Goal: Task Accomplishment & Management: Manage account settings

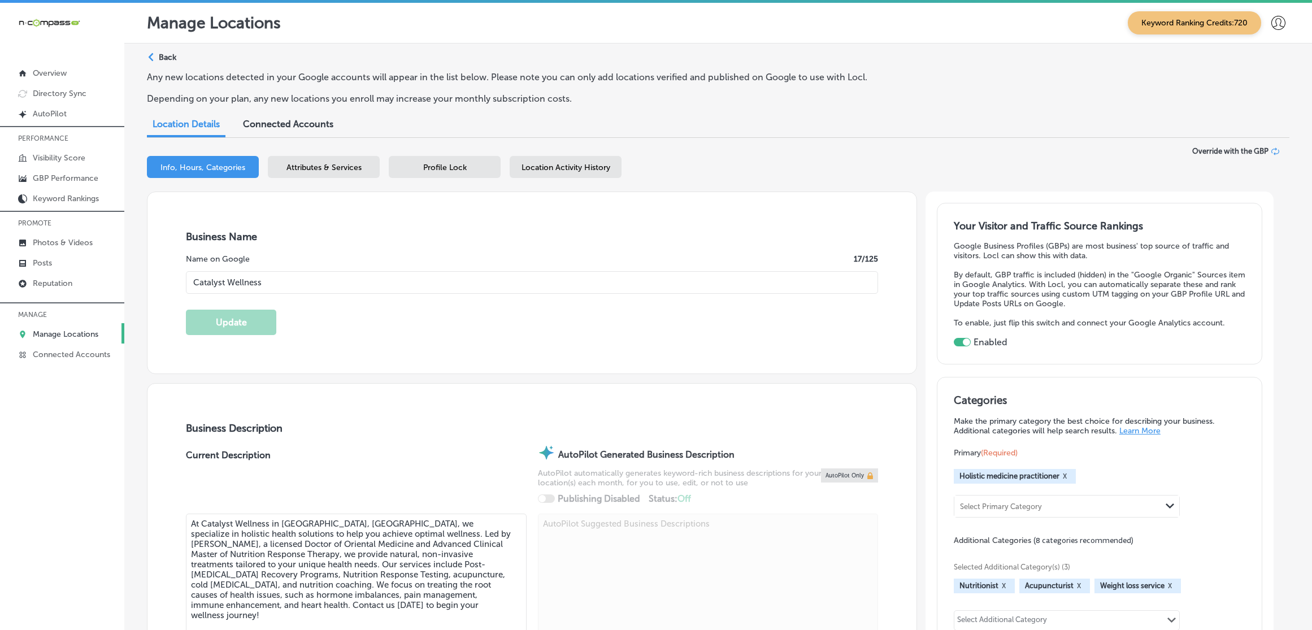
select select "US"
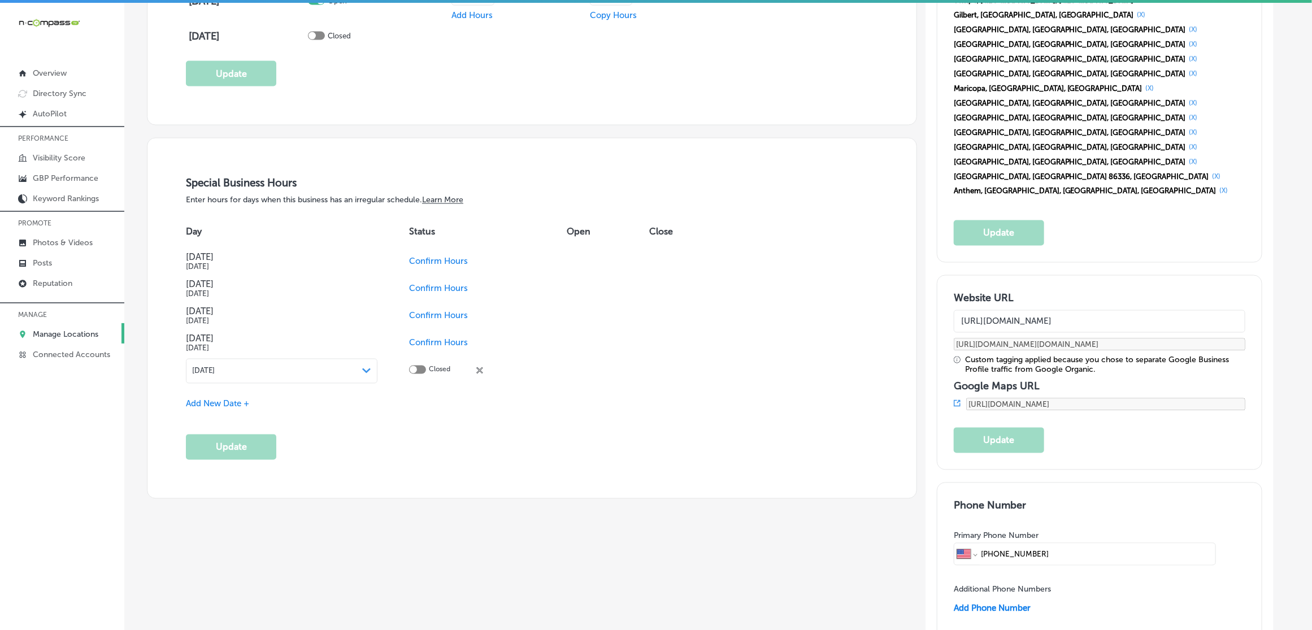
drag, startPoint x: 63, startPoint y: 338, endPoint x: 61, endPoint y: 325, distance: 12.6
click at [63, 337] on p "Manage Locations" at bounding box center [66, 334] width 66 height 10
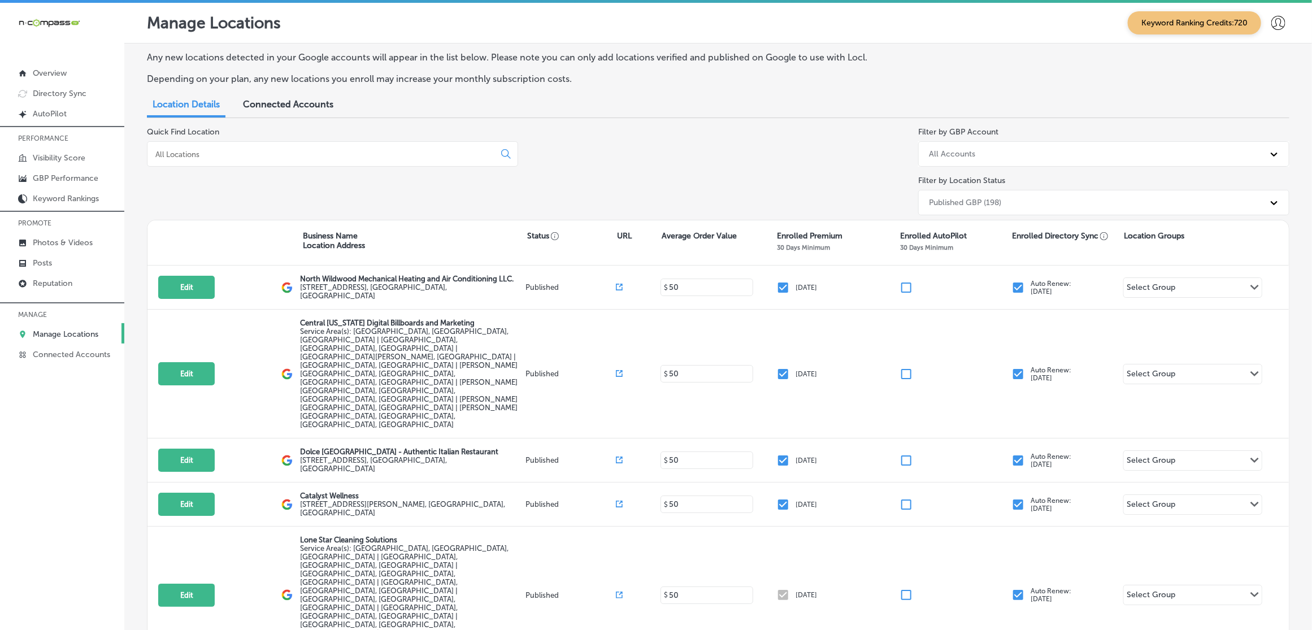
click at [276, 161] on div at bounding box center [332, 153] width 371 height 25
click at [277, 154] on input at bounding box center [323, 154] width 338 height 10
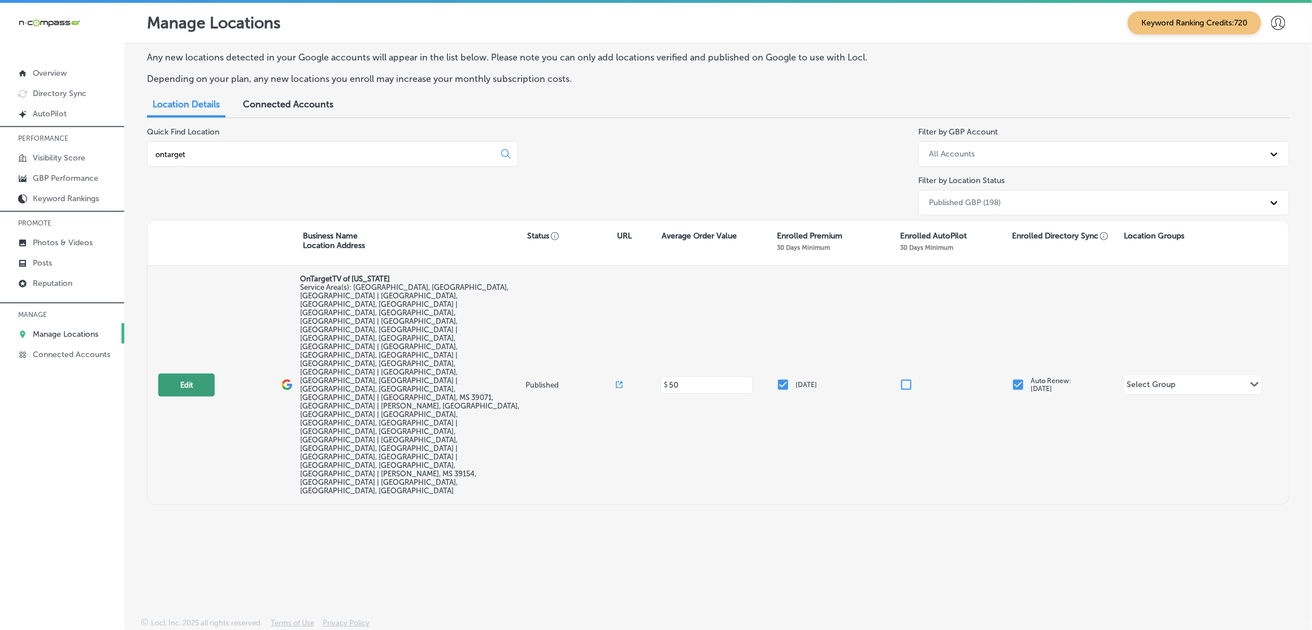
type input "ontarget"
click at [165, 373] on button "Edit" at bounding box center [186, 384] width 56 height 23
select select "US"
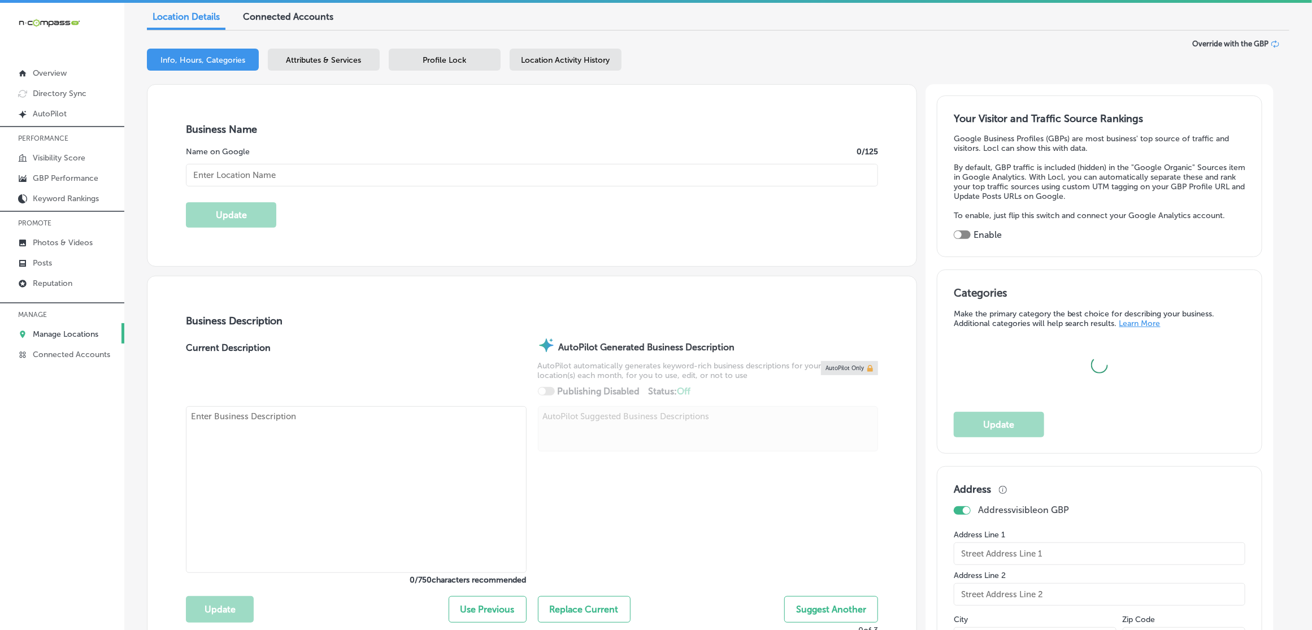
scroll to position [212, 0]
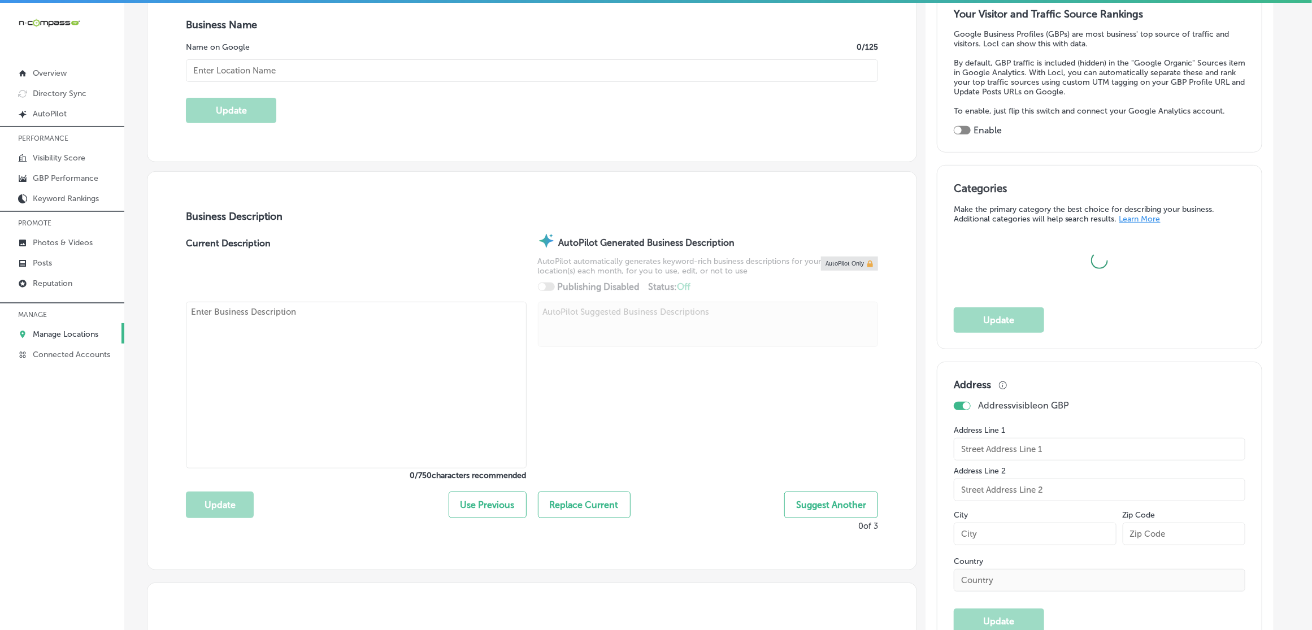
checkbox input "true"
type input "OnTargetTV of [US_STATE]"
checkbox input "false"
type input "[STREET_ADDRESS]"
type input "[PERSON_NAME]"
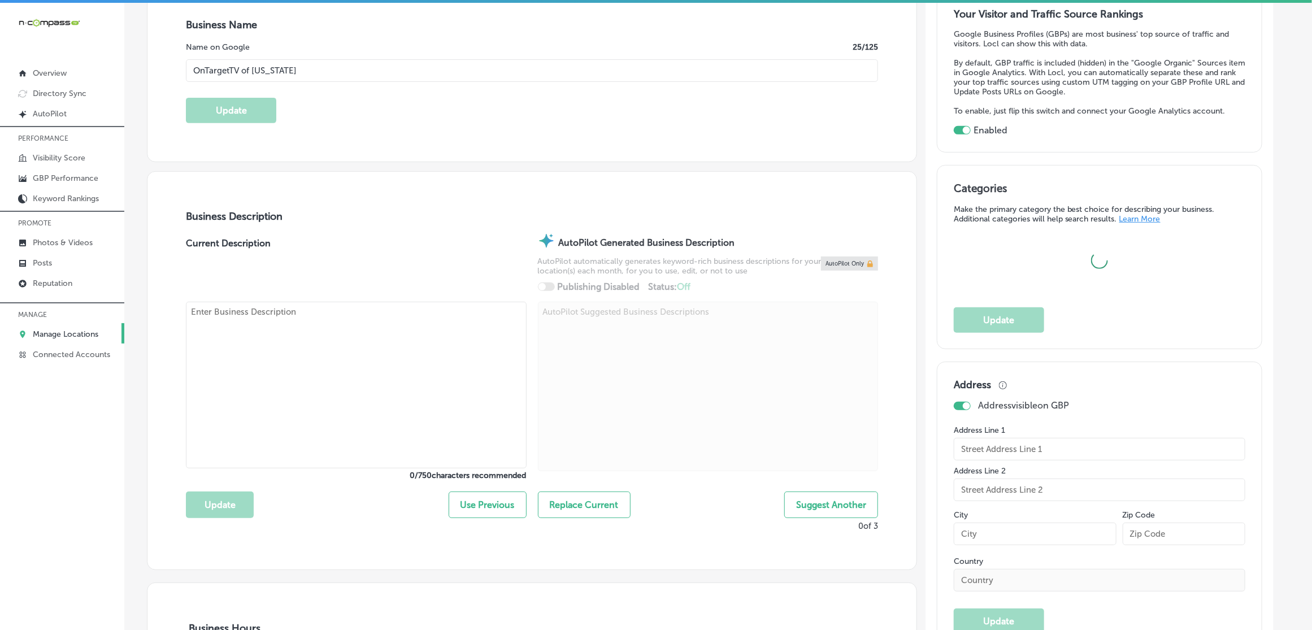
type input "39211"
type input "US"
type input "[URL][DOMAIN_NAME]"
type textarea "OnTargetTV of [US_STATE] is [PERSON_NAME] best and most effective local marketi…"
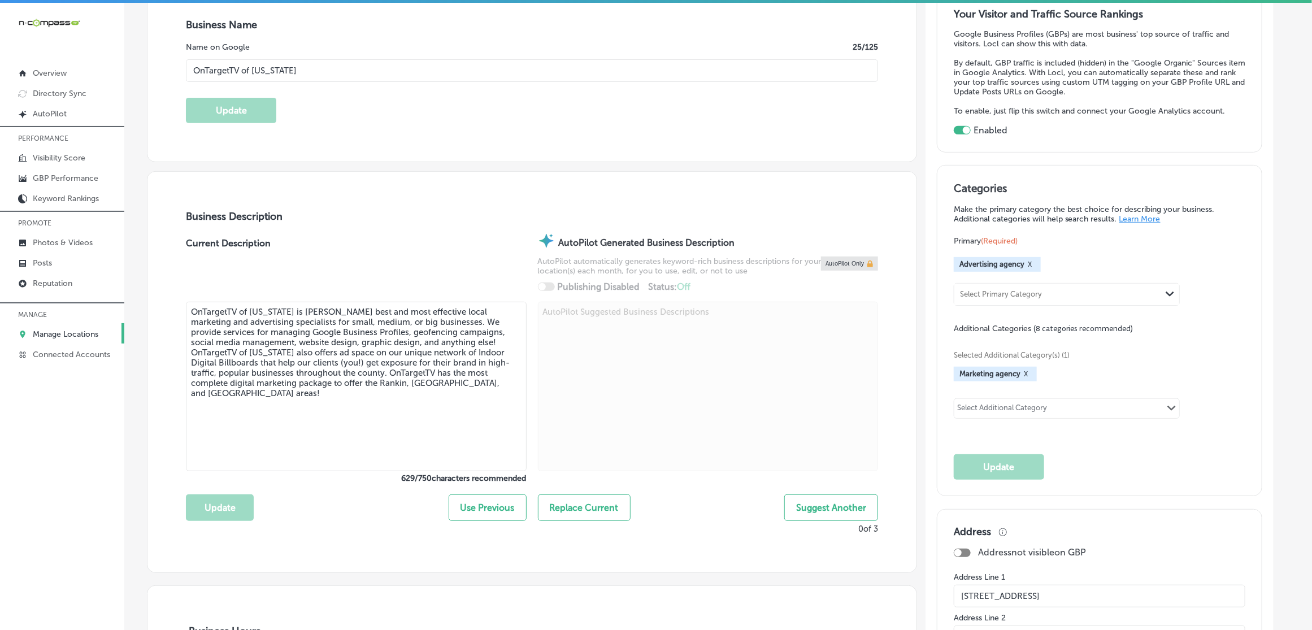
type input "[PHONE_NUMBER]"
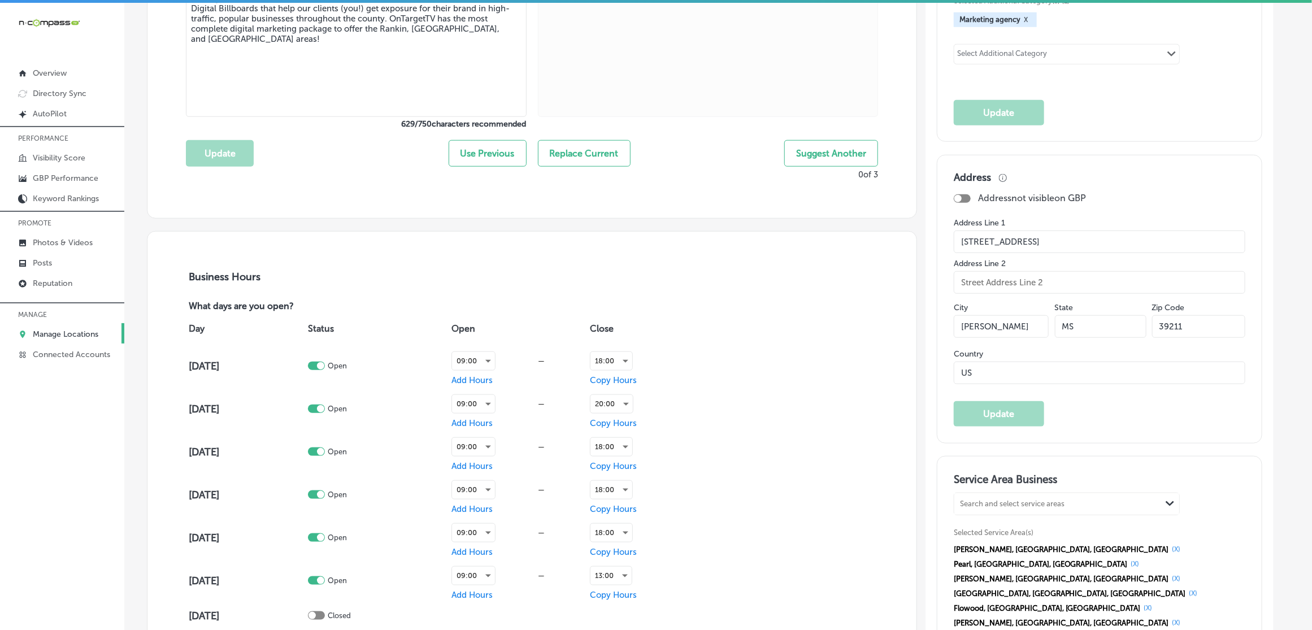
scroll to position [565, 0]
click at [1049, 246] on input "[STREET_ADDRESS]" at bounding box center [1098, 243] width 291 height 23
click at [973, 330] on input "[PERSON_NAME]" at bounding box center [1000, 327] width 95 height 23
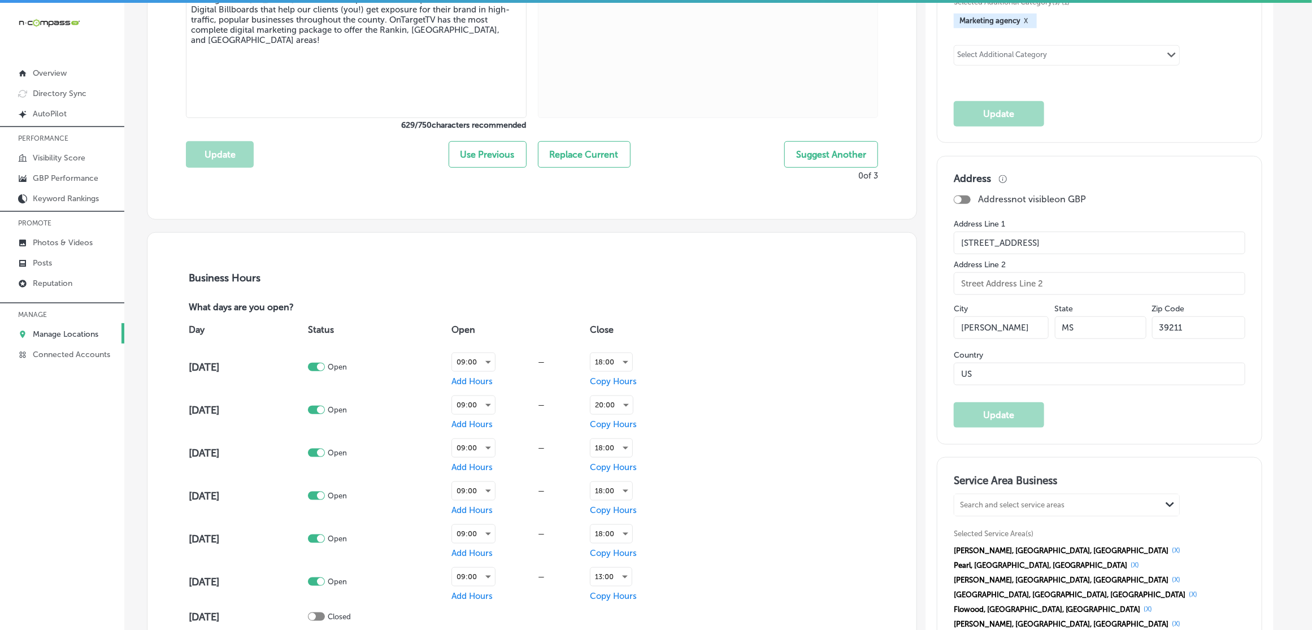
click at [973, 330] on input "[PERSON_NAME]" at bounding box center [1000, 327] width 95 height 23
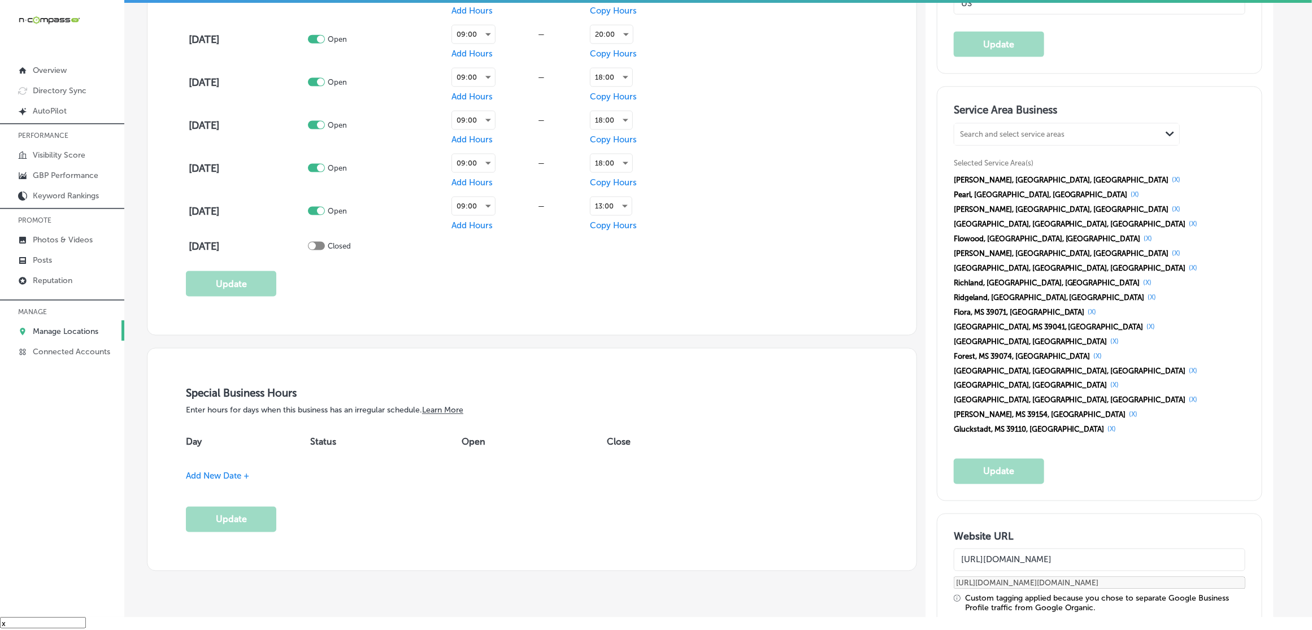
scroll to position [989, 0]
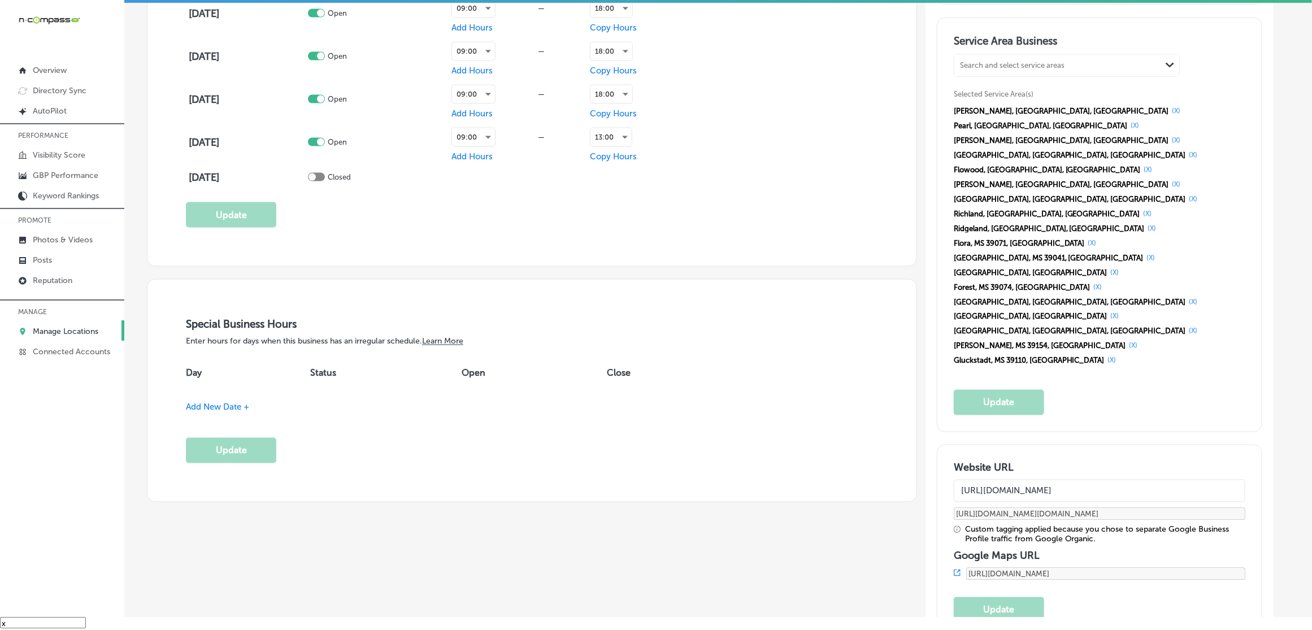
drag, startPoint x: 1054, startPoint y: 581, endPoint x: 969, endPoint y: 584, distance: 84.8
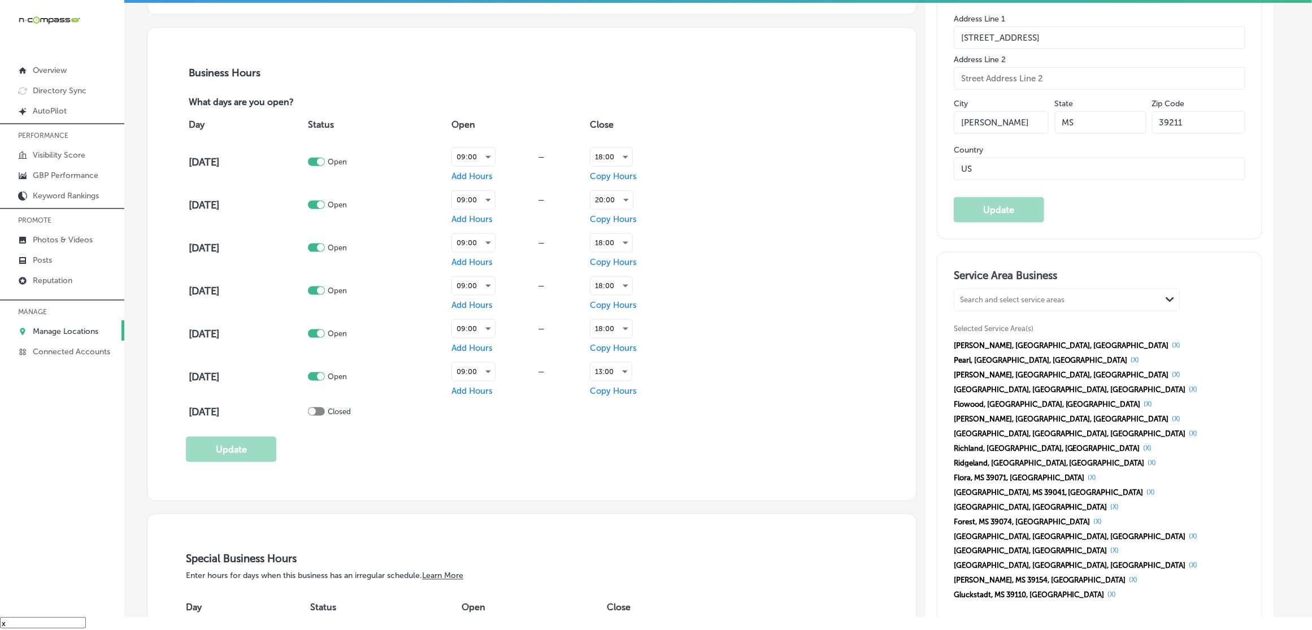
scroll to position [706, 0]
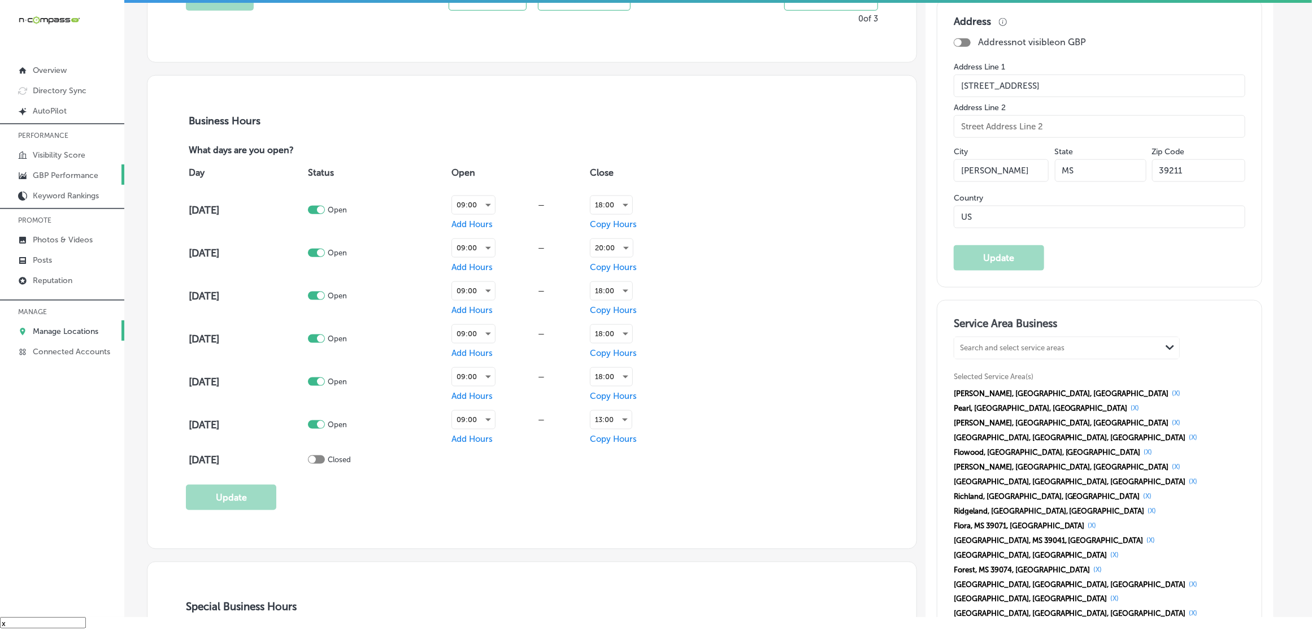
click at [48, 178] on p "GBP Performance" at bounding box center [66, 176] width 66 height 10
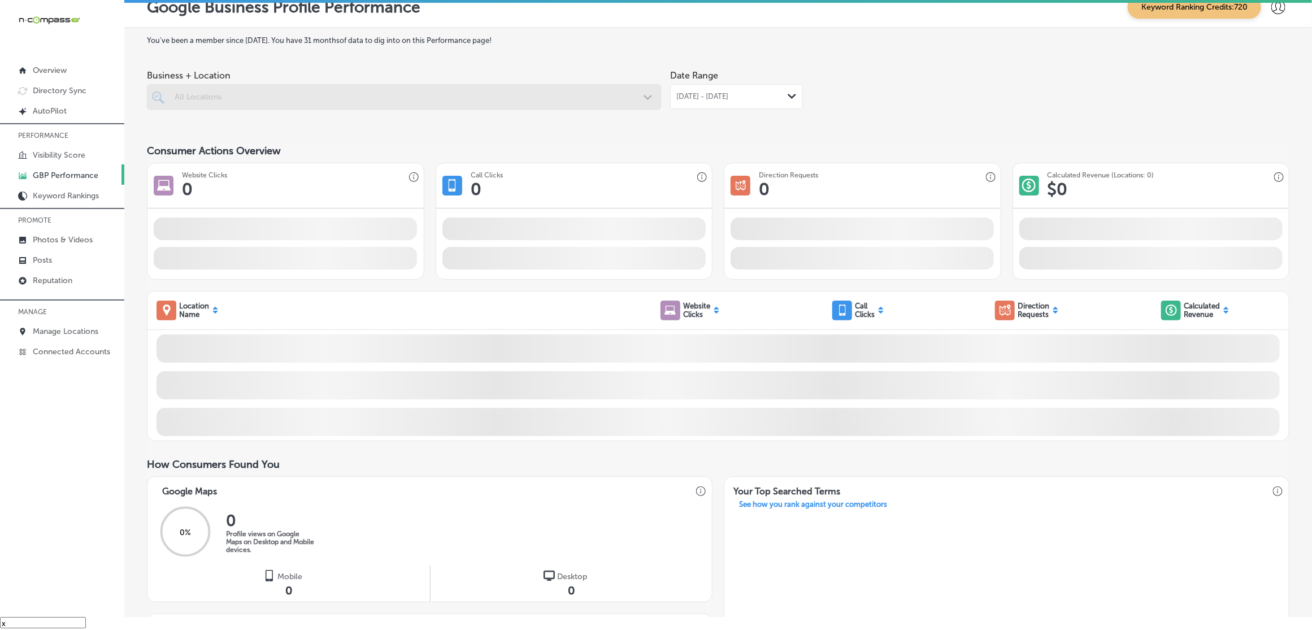
click at [707, 95] on span "[DATE] - [DATE]" at bounding box center [702, 96] width 52 height 9
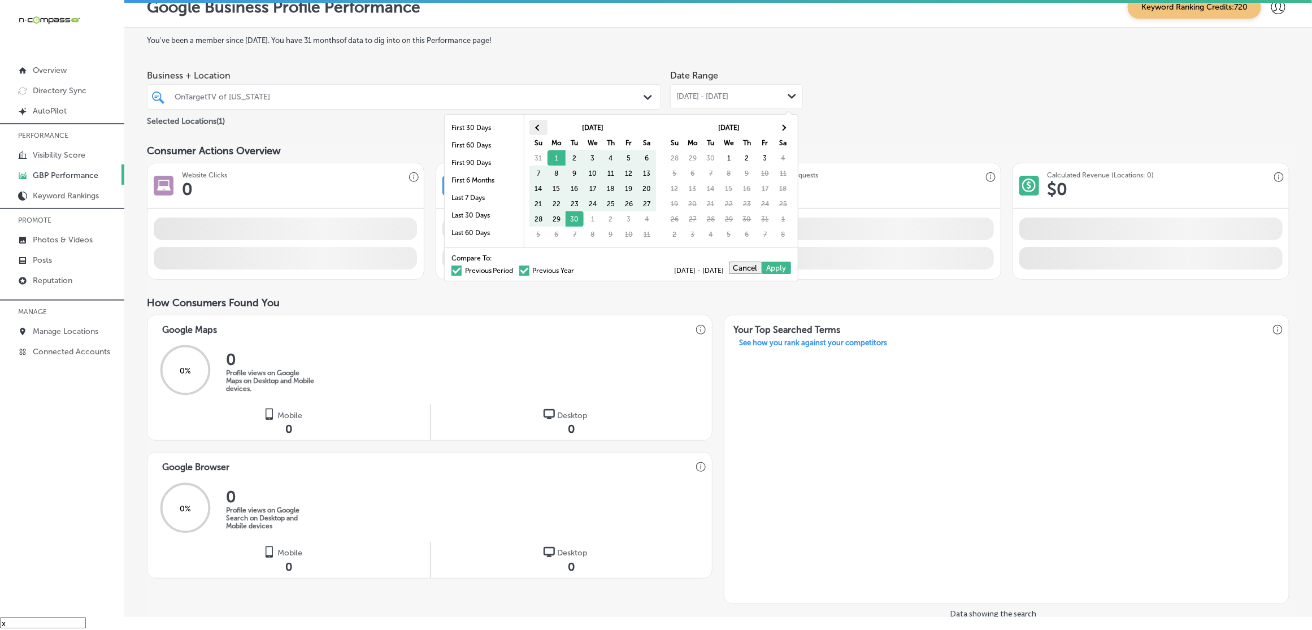
click at [535, 129] on span at bounding box center [538, 127] width 6 height 6
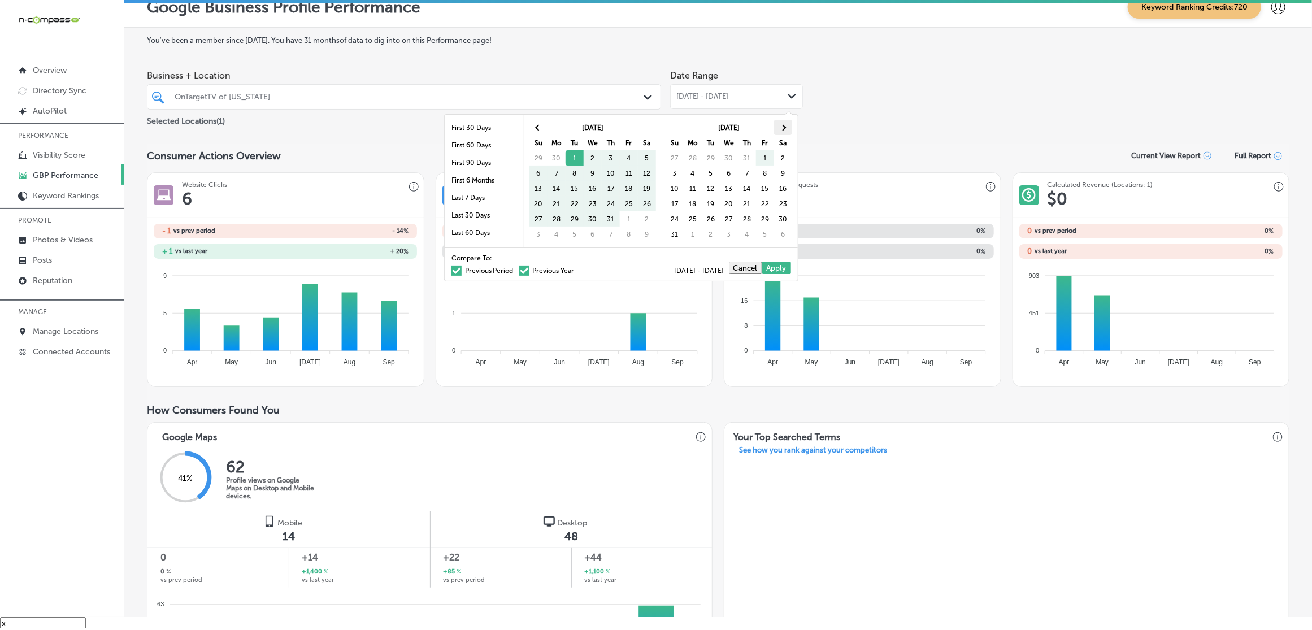
click at [780, 128] on span at bounding box center [783, 127] width 6 height 6
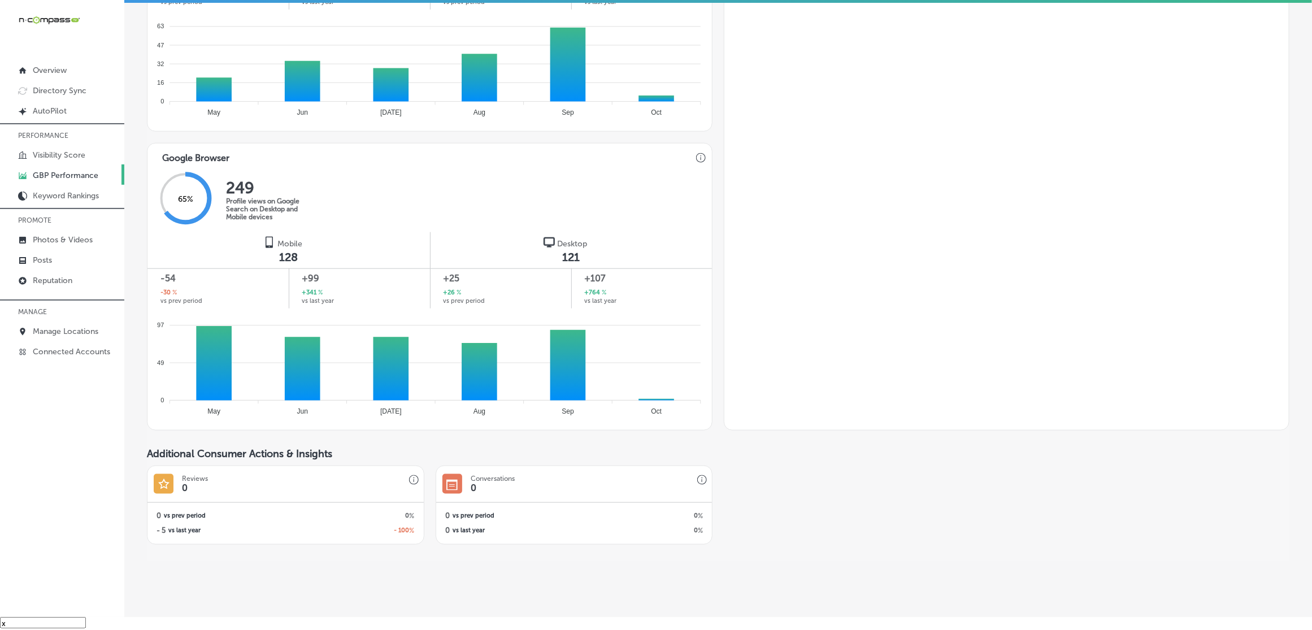
scroll to position [602, 0]
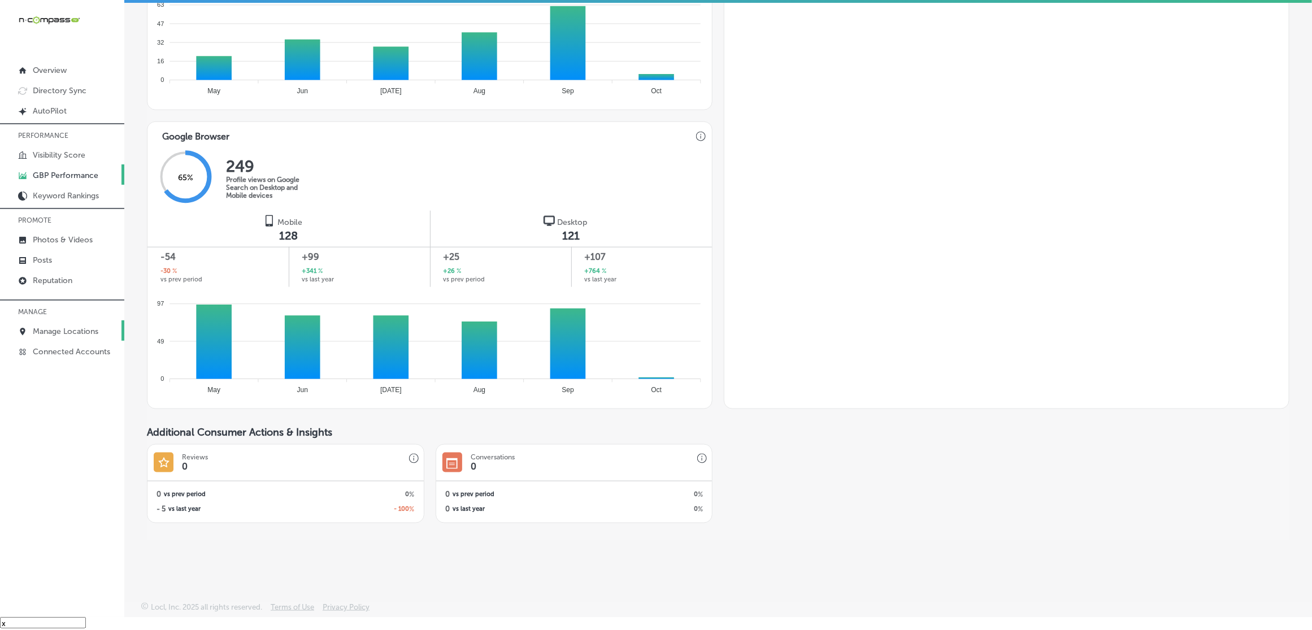
click at [79, 334] on p "Manage Locations" at bounding box center [66, 331] width 66 height 10
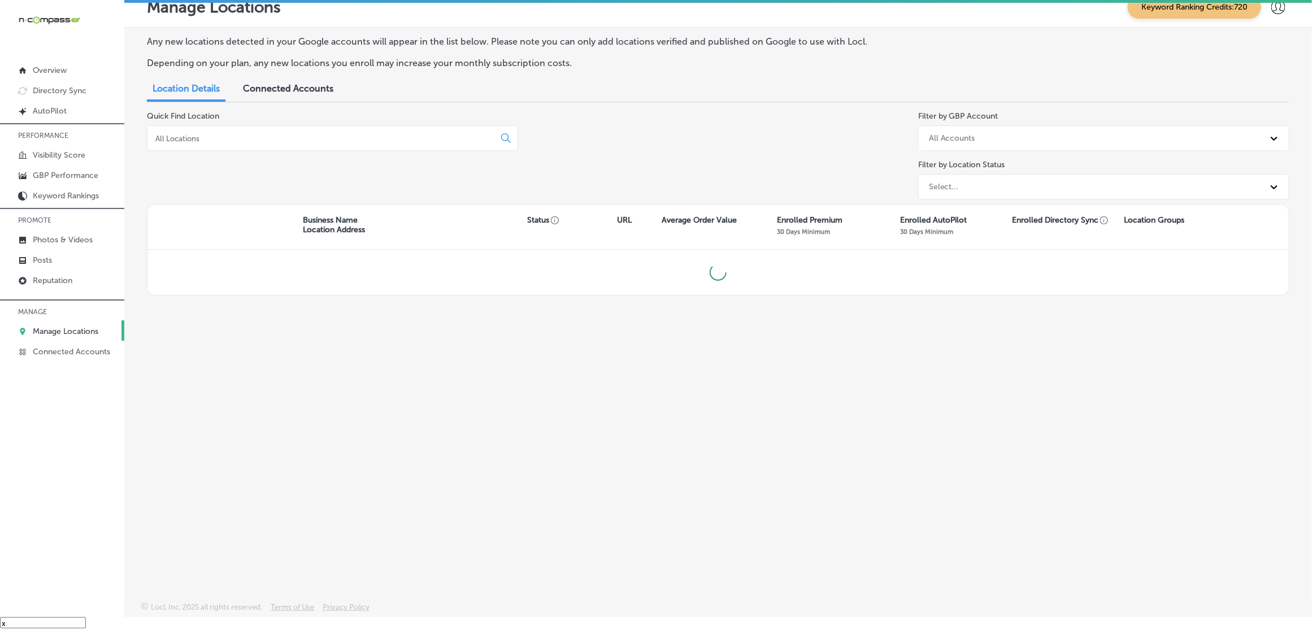
click at [271, 140] on input at bounding box center [323, 138] width 338 height 10
type input "mississ"
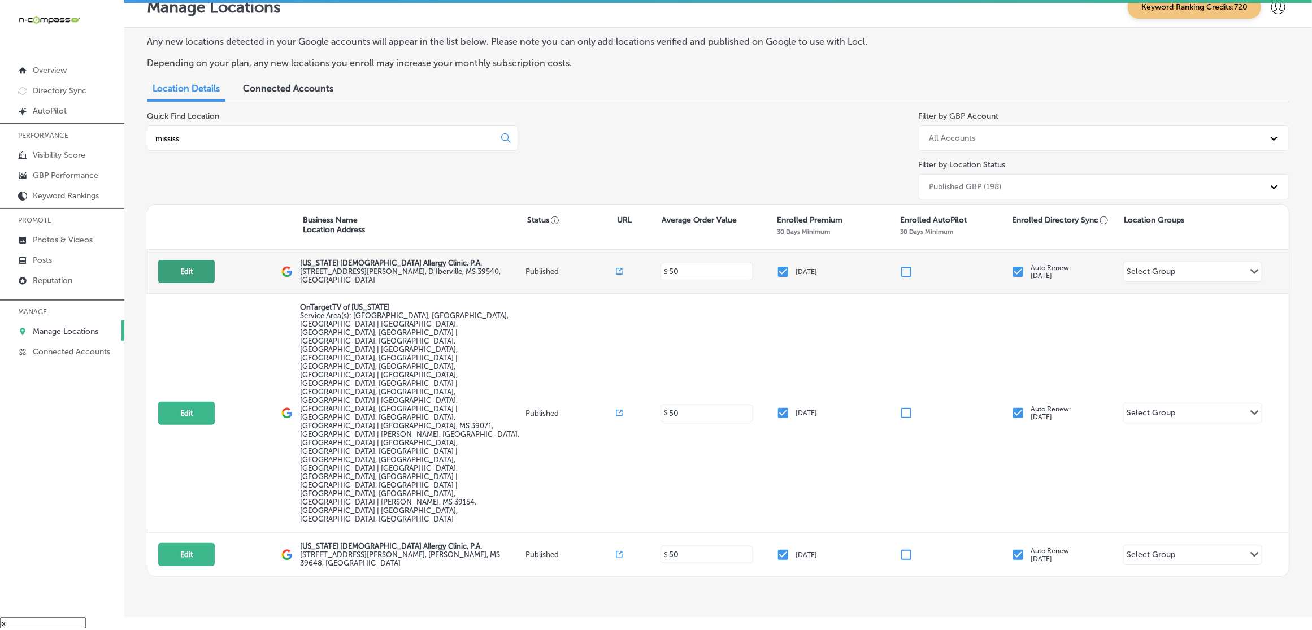
click at [179, 270] on button "Edit" at bounding box center [186, 271] width 56 height 23
select select "US"
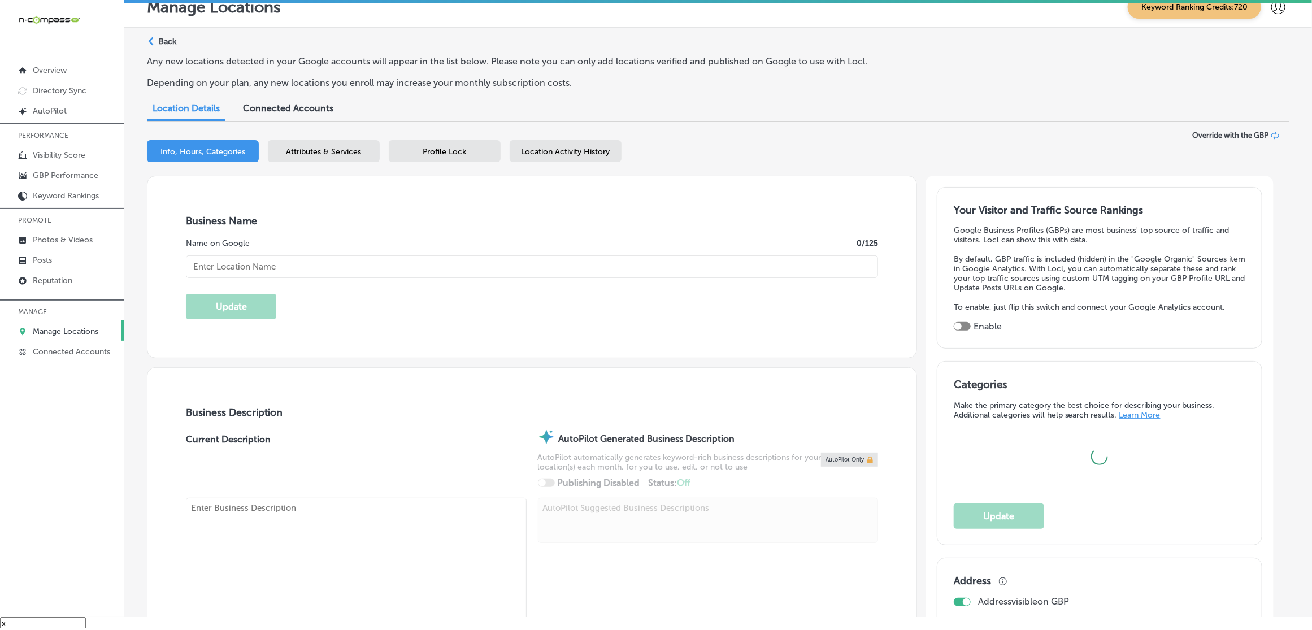
checkbox input "true"
type textarea "At [US_STATE] [MEDICAL_DATA] & Allergy Clinic, P. A. in D'Iberville, [GEOGRAPHI…"
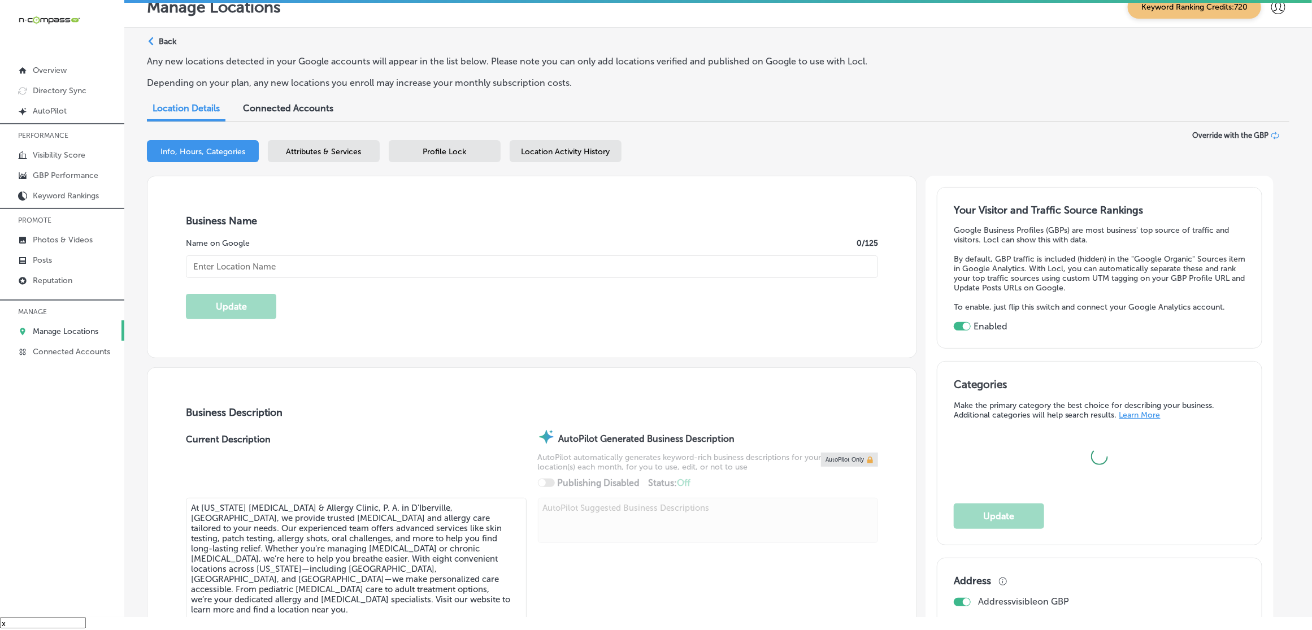
type input "[US_STATE] [DEMOGRAPHIC_DATA] Allergy Clinic, P.A."
type input "[URL][DOMAIN_NAME]"
type input "[PHONE_NUMBER]"
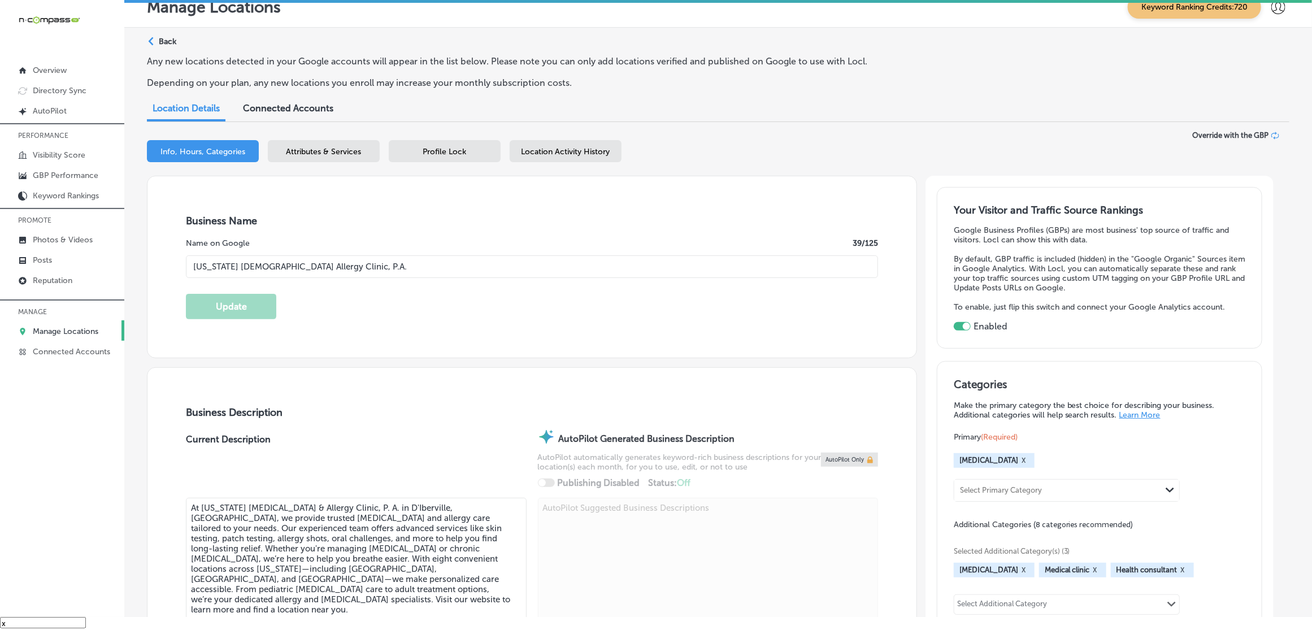
type input "[STREET_ADDRESS][PERSON_NAME]"
type input "D'Iberville"
type input "39540"
type input "US"
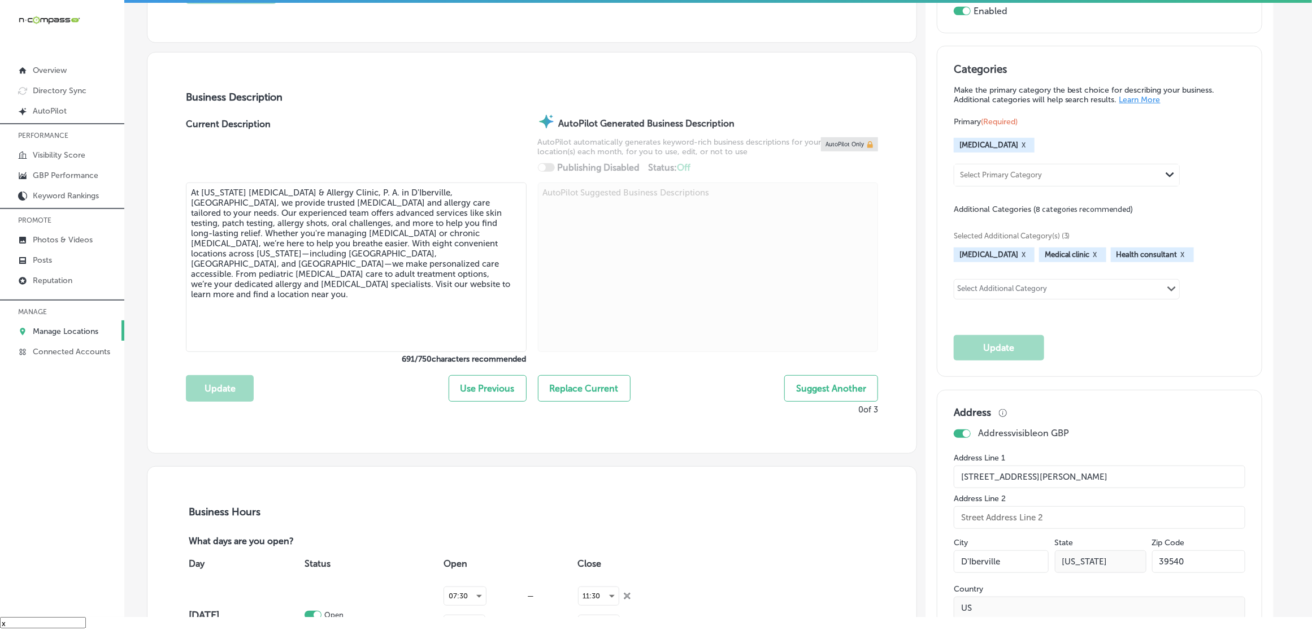
scroll to position [635, 0]
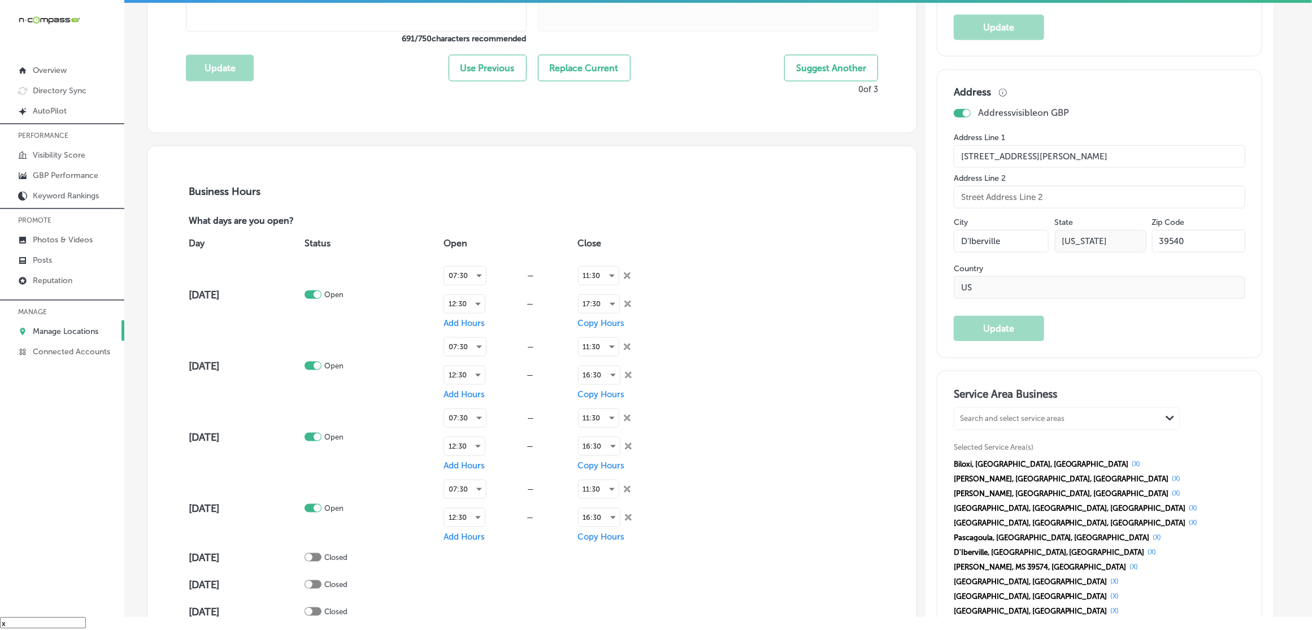
click at [1140, 556] on div "Service Area Business Search and select service areas Path Created with Sketch.…" at bounding box center [1098, 526] width 291 height 278
click at [68, 169] on link "GBP Performance" at bounding box center [62, 174] width 124 height 20
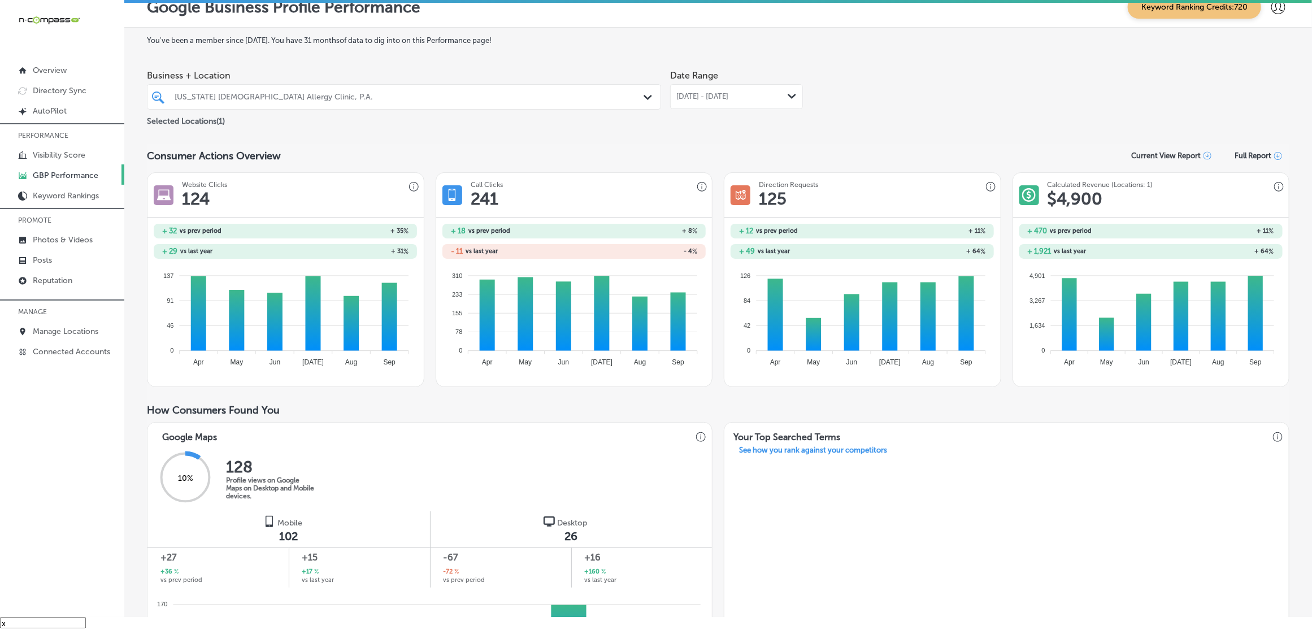
click at [781, 99] on div "[DATE] - [DATE] Path Created with Sketch." at bounding box center [736, 96] width 120 height 9
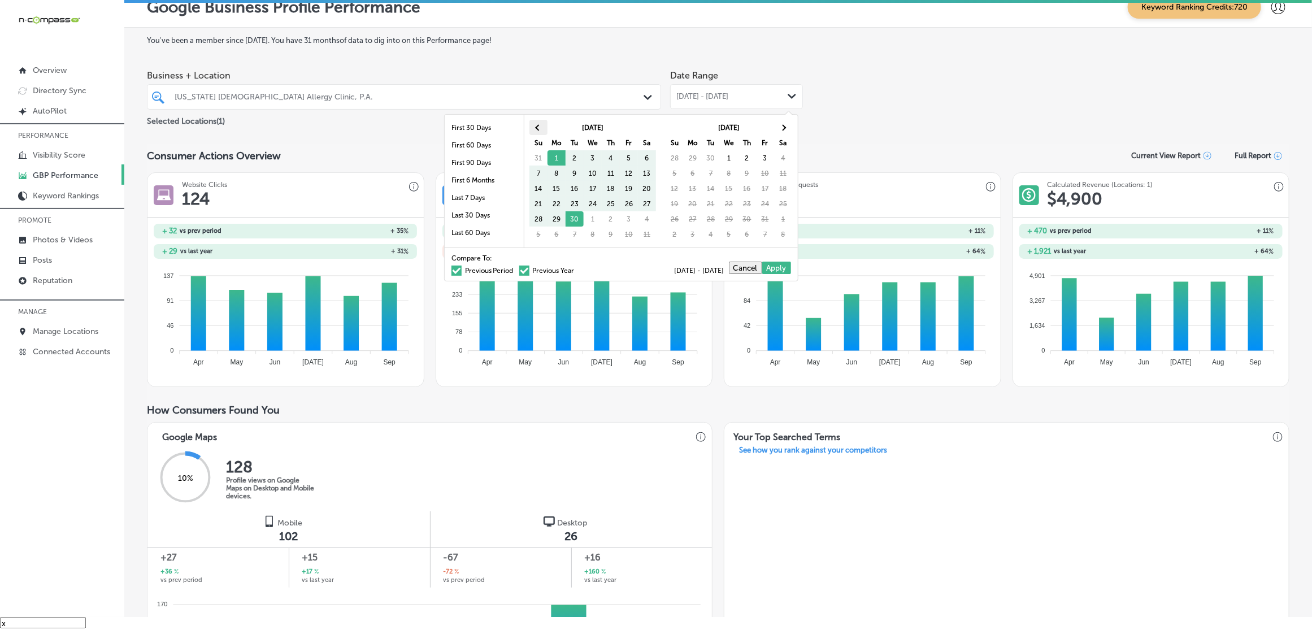
click at [535, 124] on th at bounding box center [538, 127] width 18 height 15
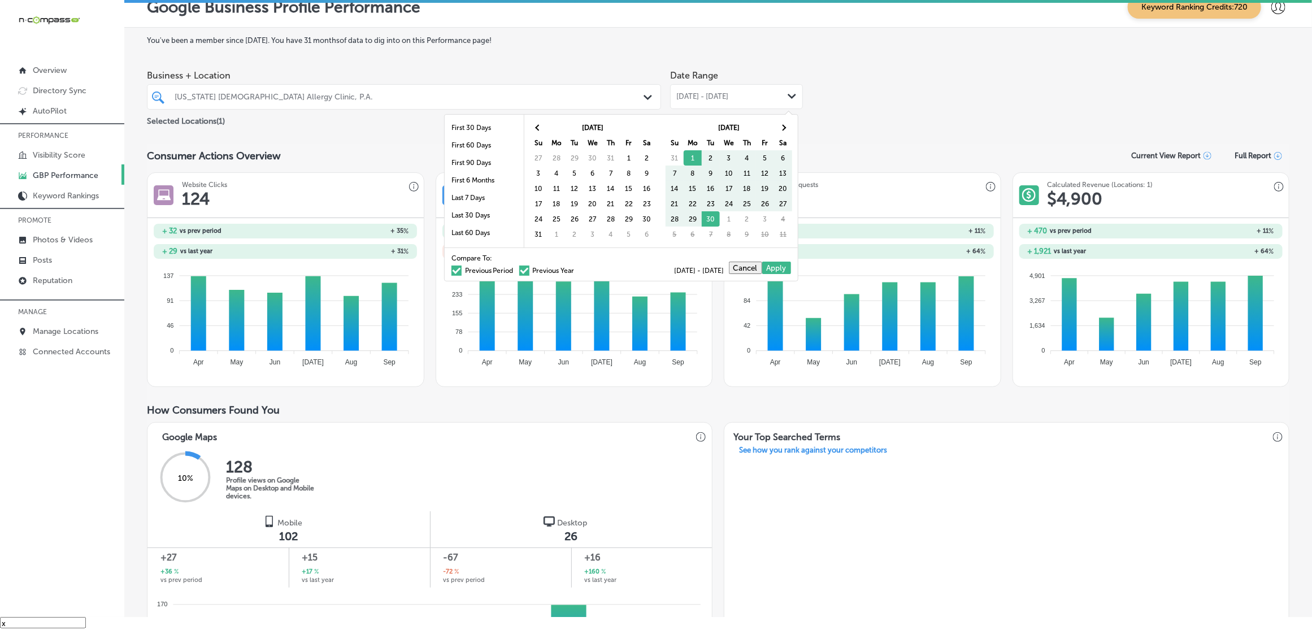
click at [535, 124] on th at bounding box center [538, 127] width 18 height 15
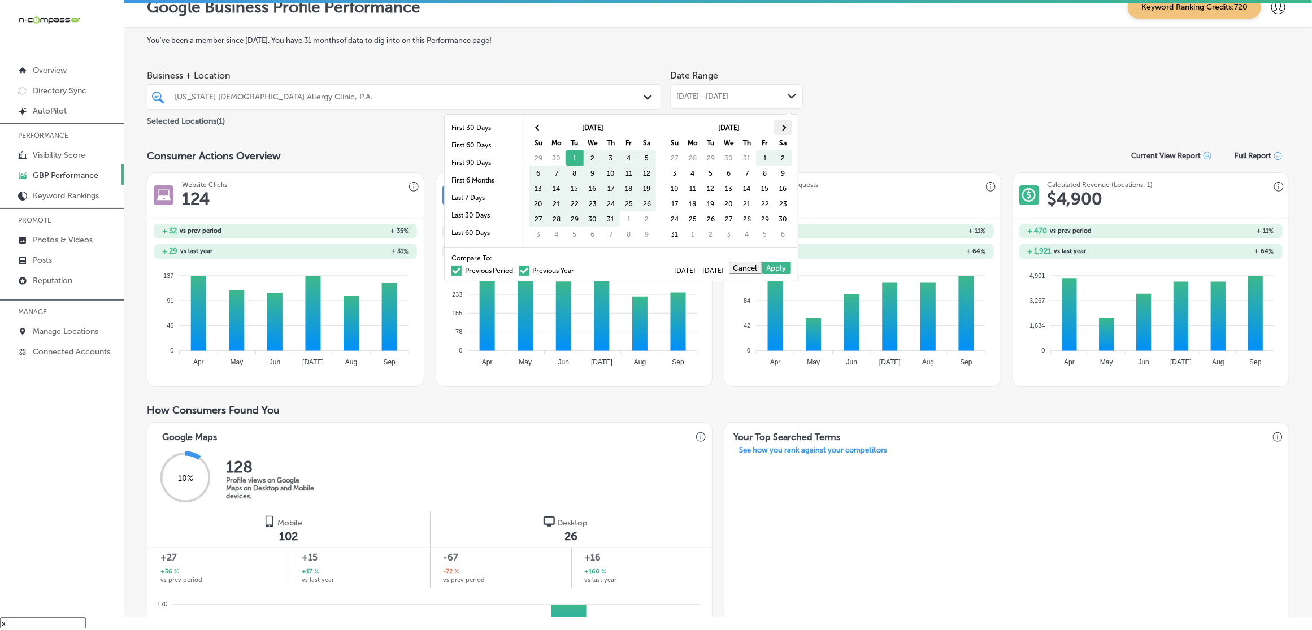
click at [781, 130] on th at bounding box center [783, 127] width 18 height 15
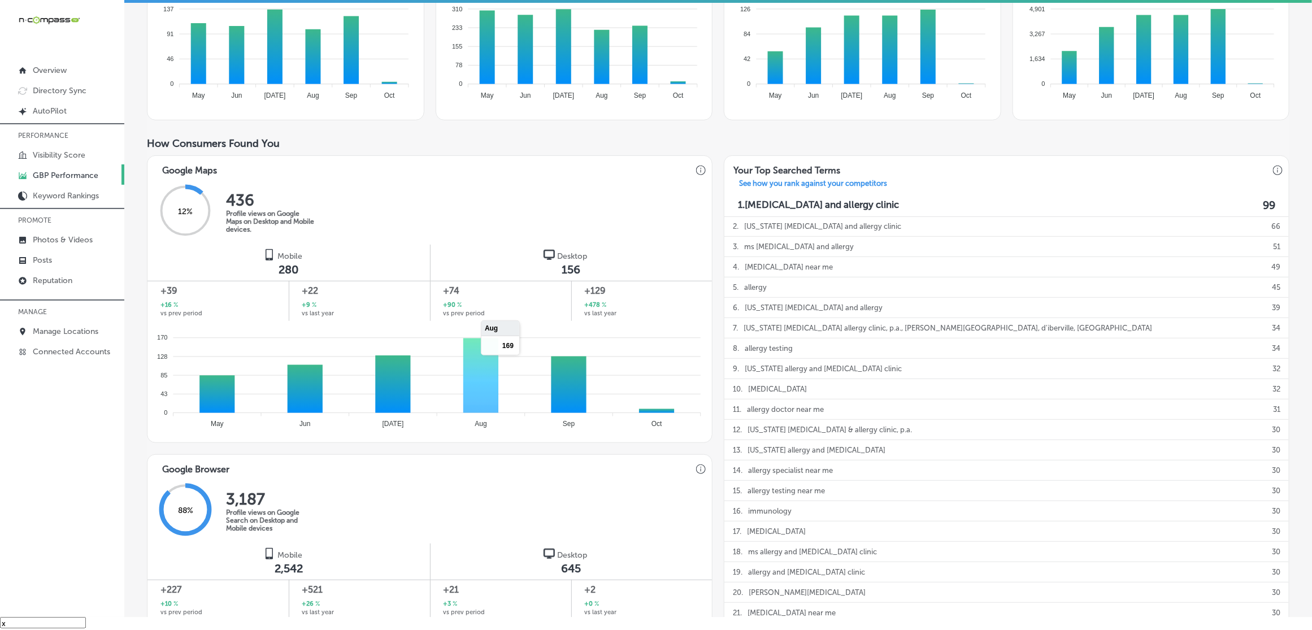
scroll to position [494, 0]
